Goal: Task Accomplishment & Management: Complete application form

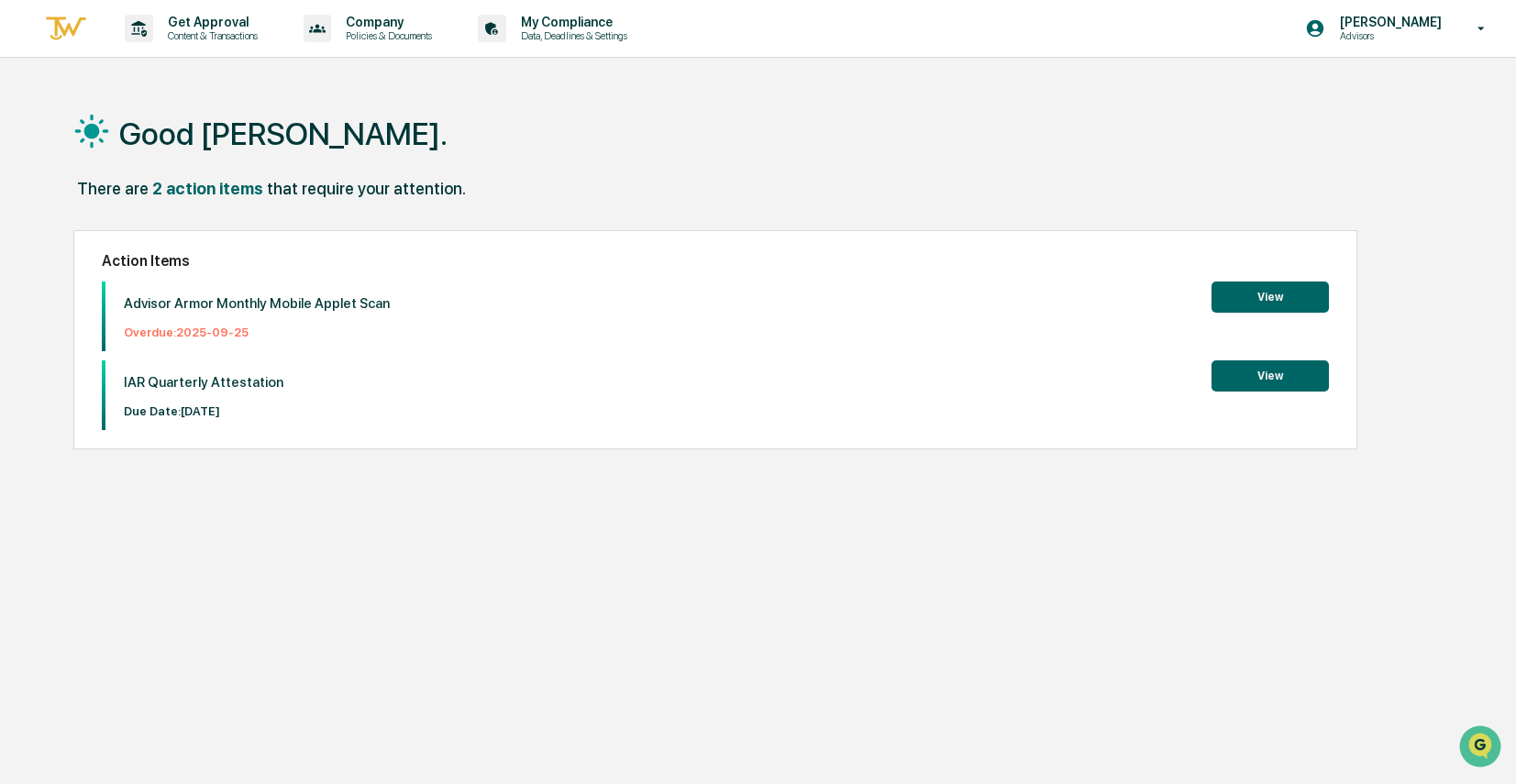
click at [1296, 305] on button "View" at bounding box center [1269, 297] width 117 height 31
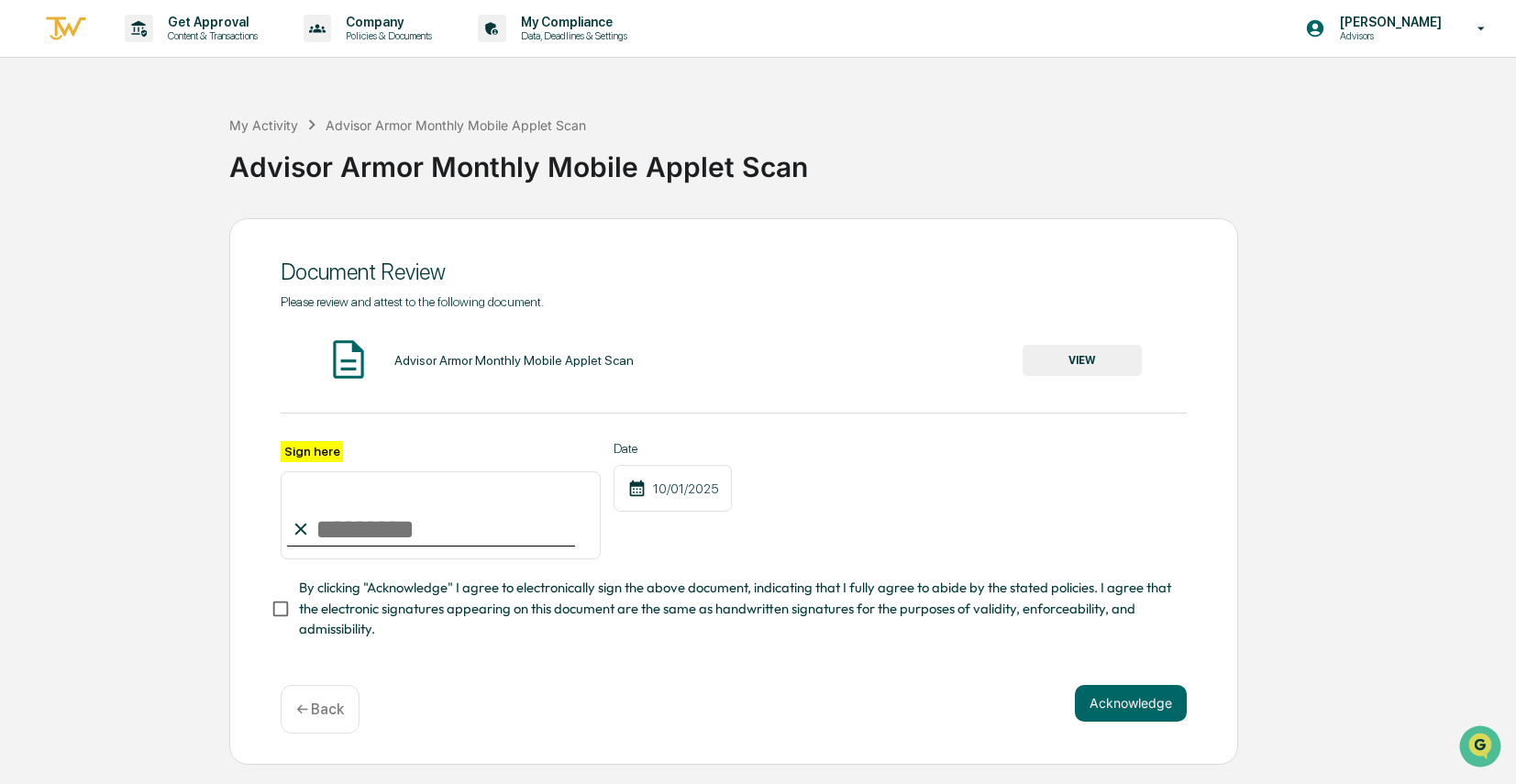
click at [363, 537] on input "Sign here" at bounding box center [440, 515] width 320 height 88
type input "**********"
click at [1047, 345] on button "VIEW" at bounding box center [1082, 360] width 119 height 31
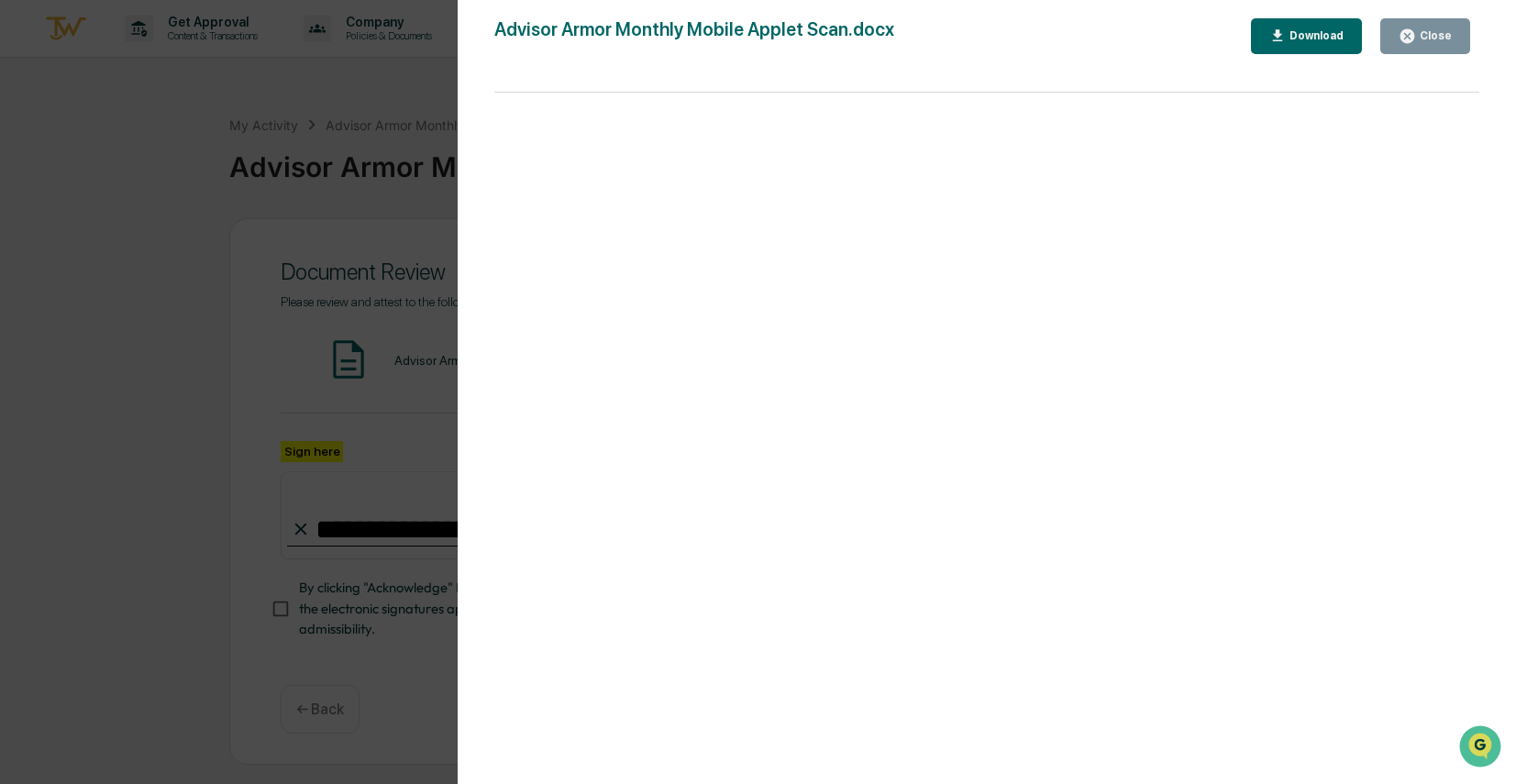
click at [1408, 40] on icon "button" at bounding box center [1406, 36] width 14 height 14
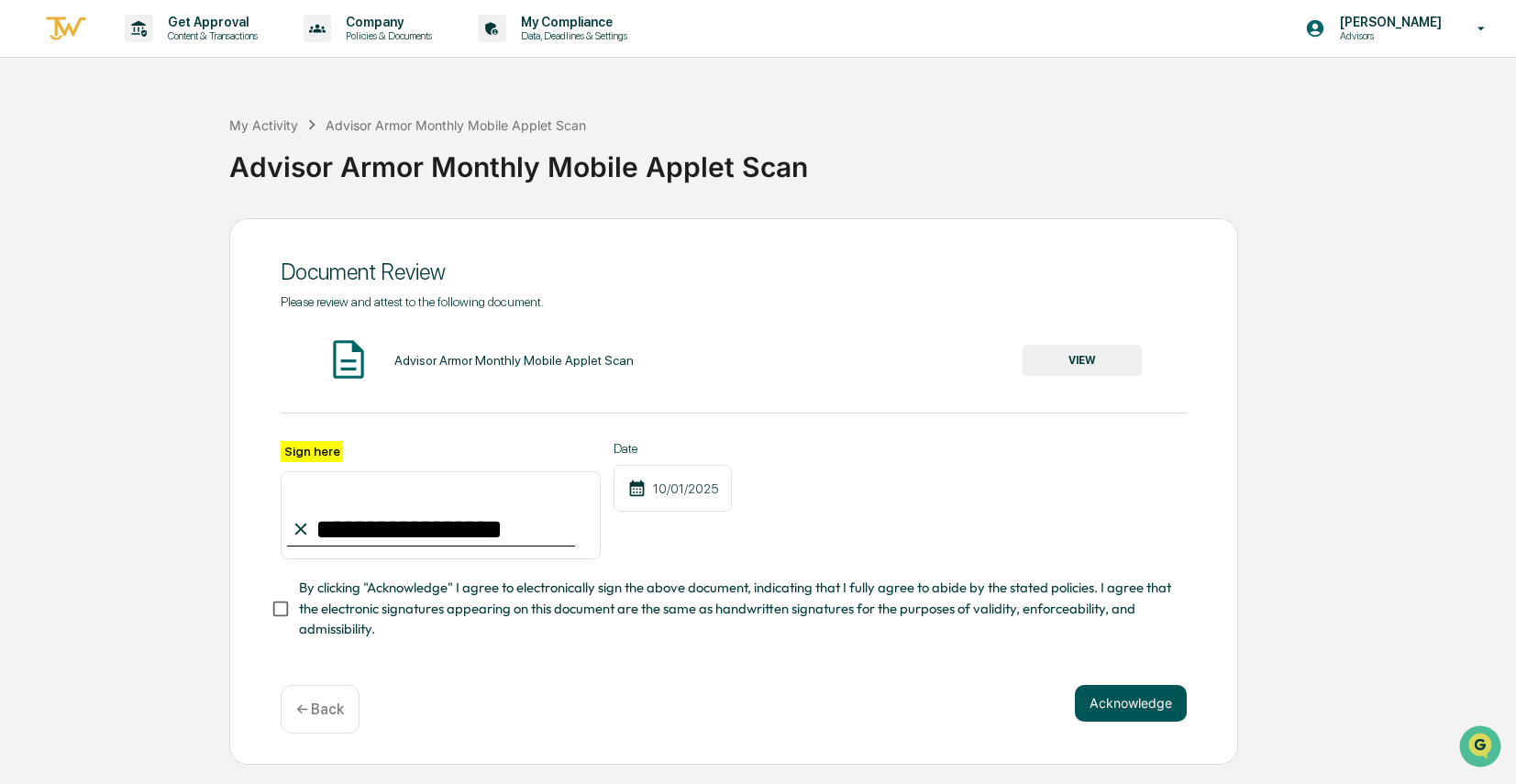
click at [1128, 704] on button "Acknowledge" at bounding box center [1130, 703] width 112 height 37
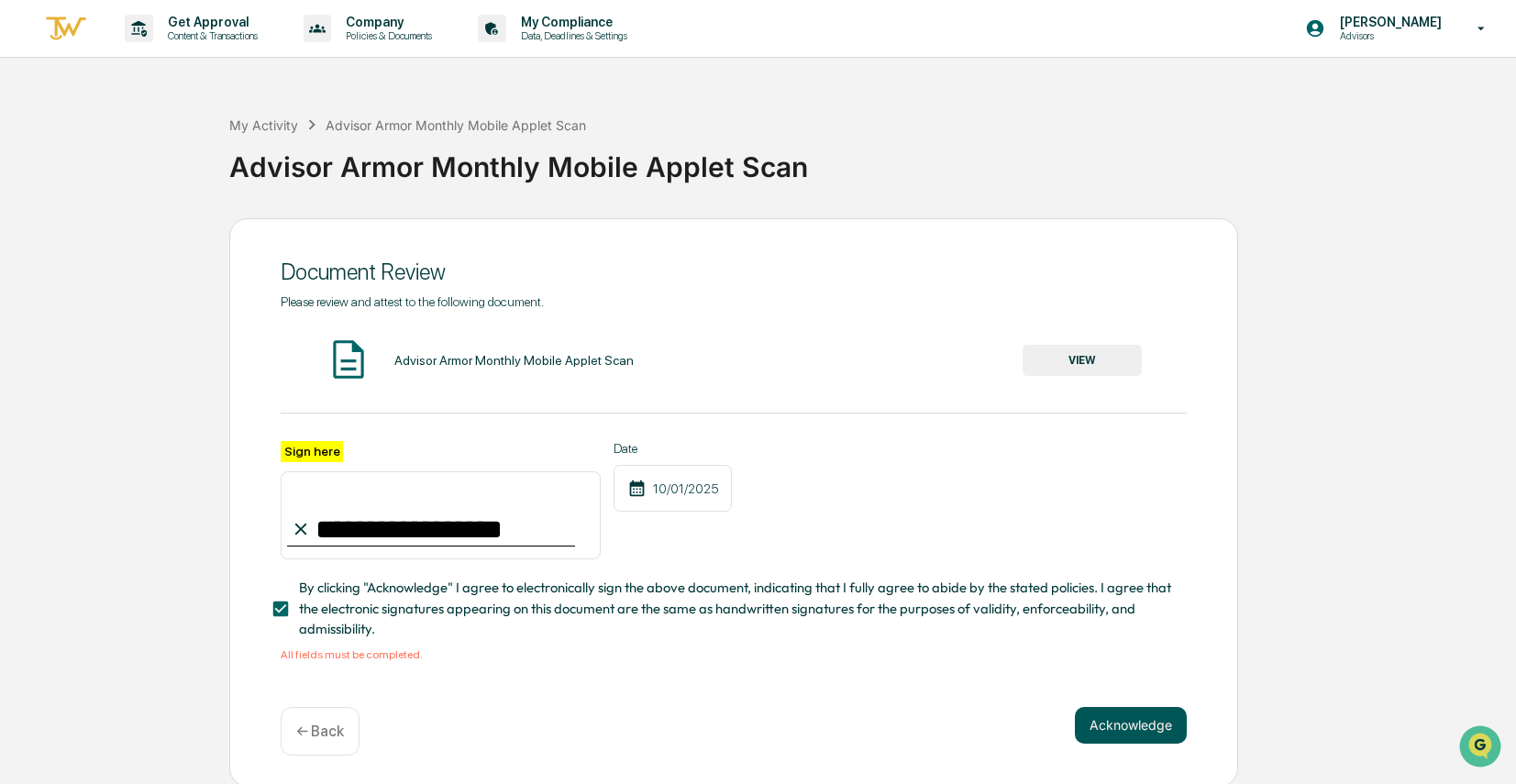
click at [1128, 720] on button "Acknowledge" at bounding box center [1130, 725] width 112 height 37
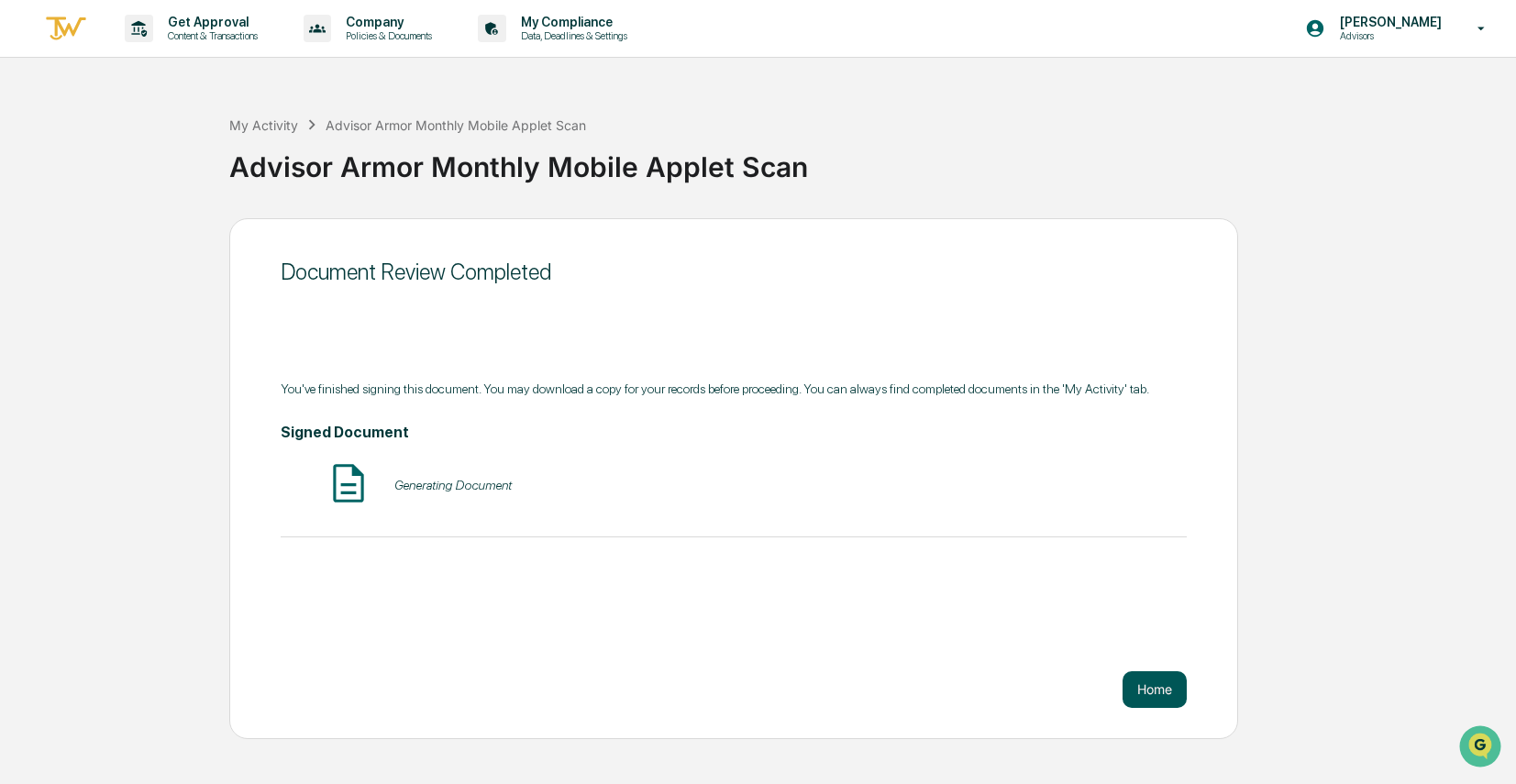
click at [1129, 720] on div "Document Review Completed You've finished signing this document. You may downlo…" at bounding box center [734, 478] width 1009 height 521
click at [1150, 693] on button "Home" at bounding box center [1155, 689] width 65 height 37
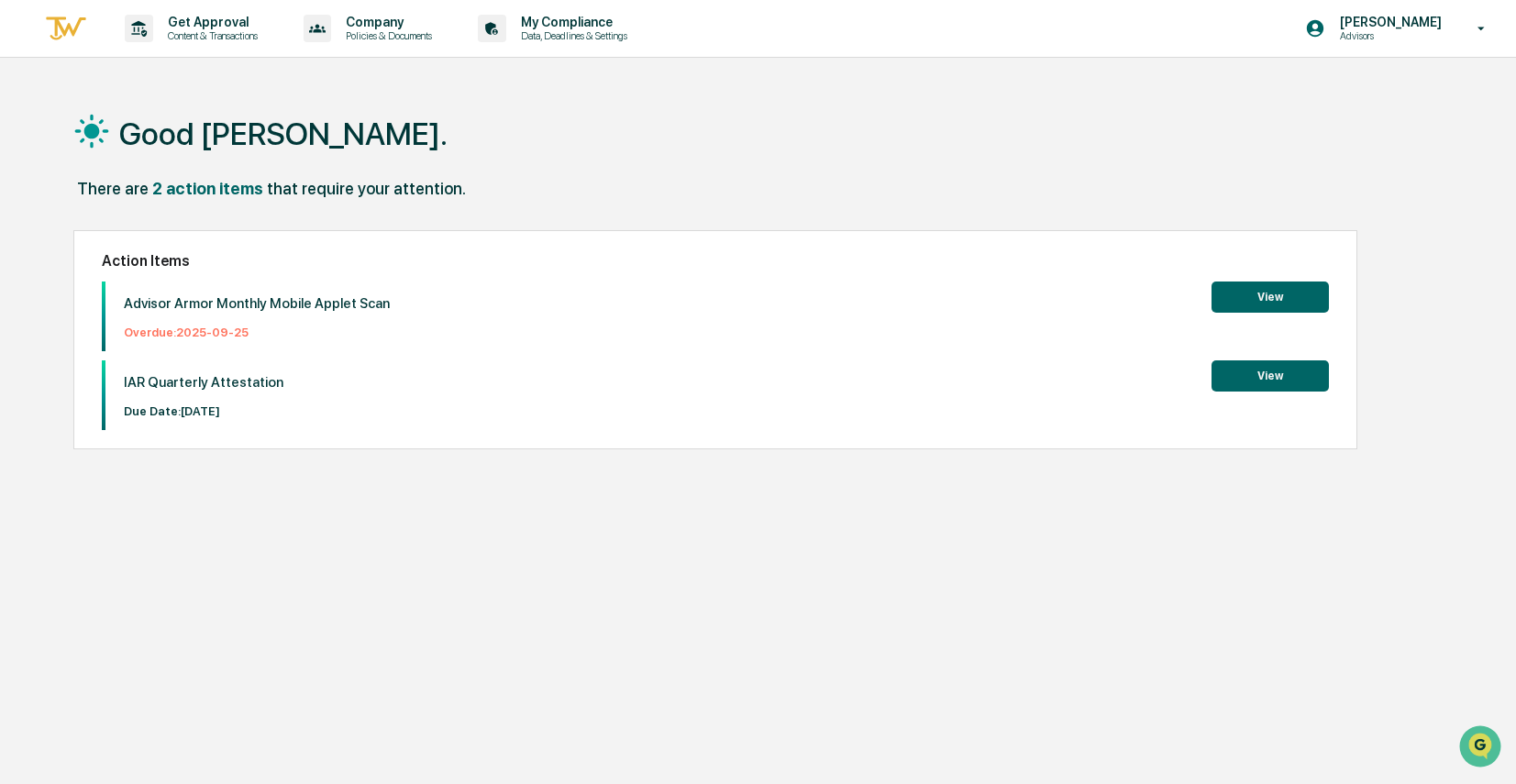
click at [1310, 306] on button "View" at bounding box center [1269, 297] width 117 height 31
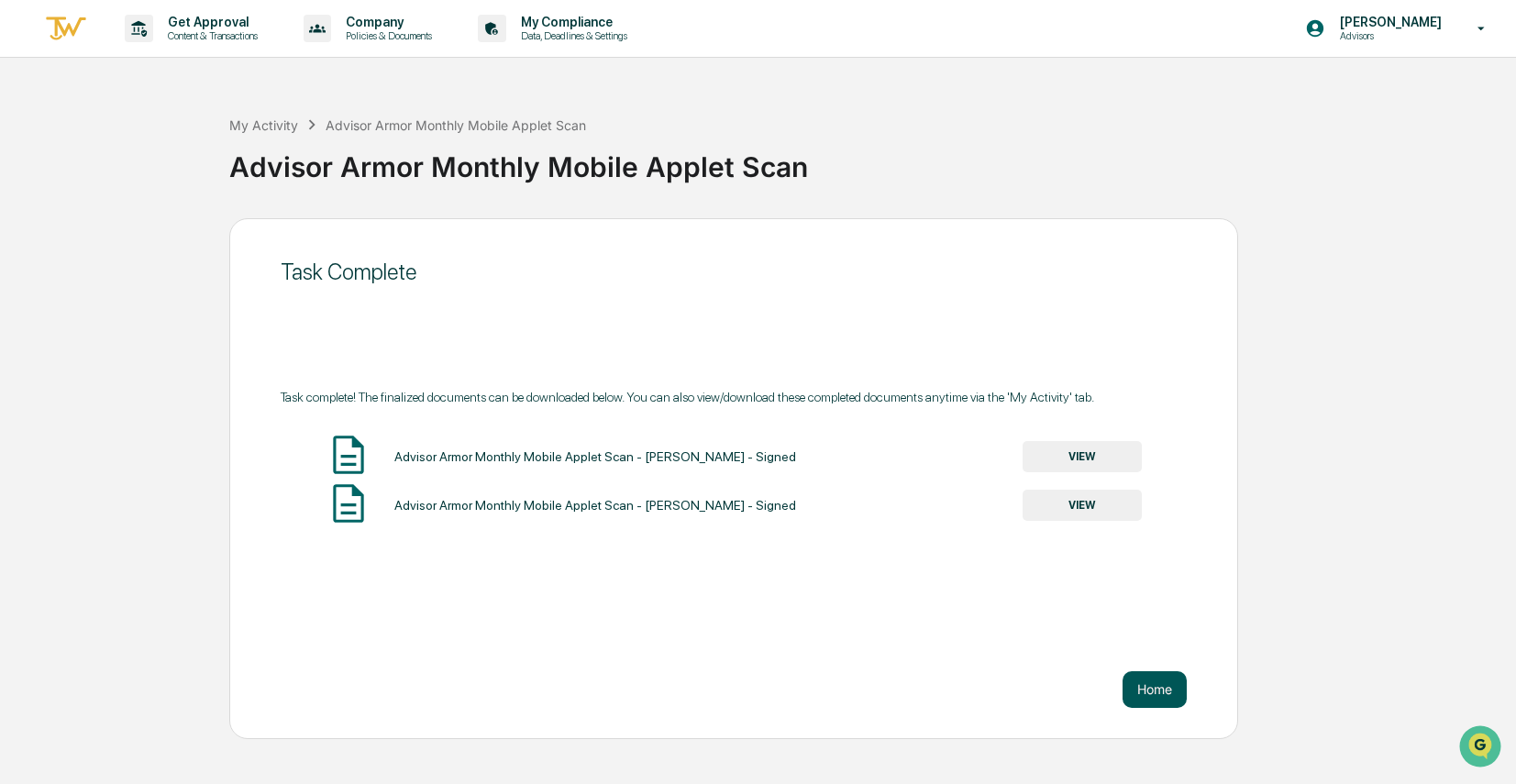
click at [1131, 697] on button "Home" at bounding box center [1155, 689] width 65 height 37
